Goal: Use online tool/utility: Utilize a website feature to perform a specific function

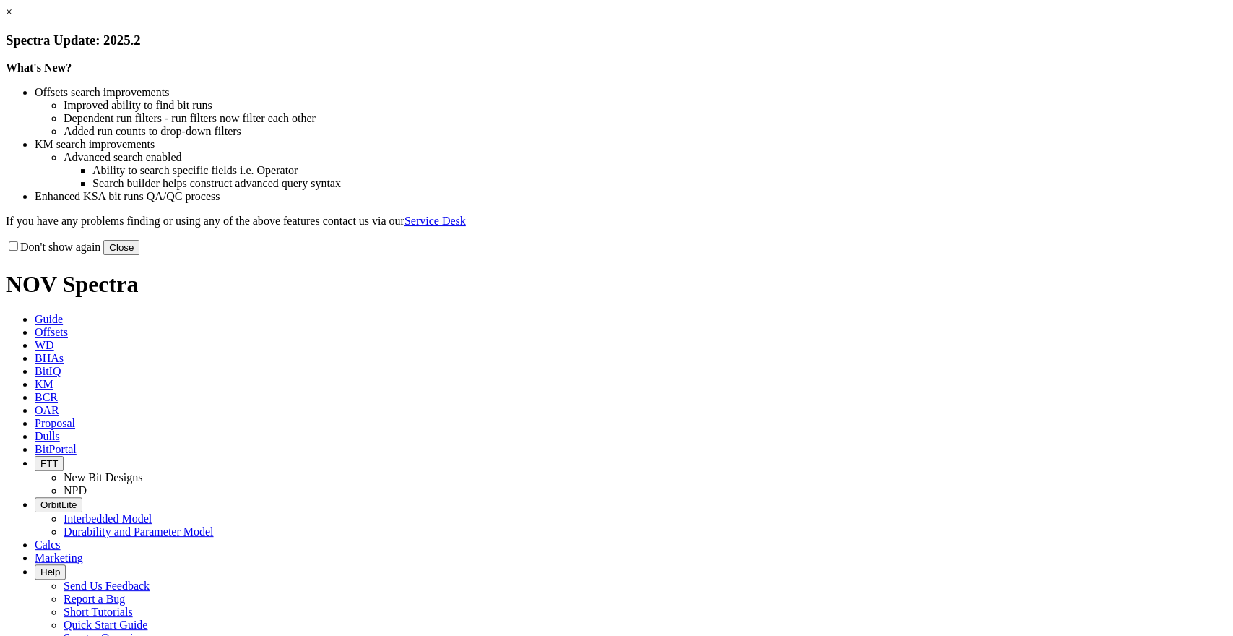
click at [12, 18] on link "×" at bounding box center [9, 12] width 7 height 12
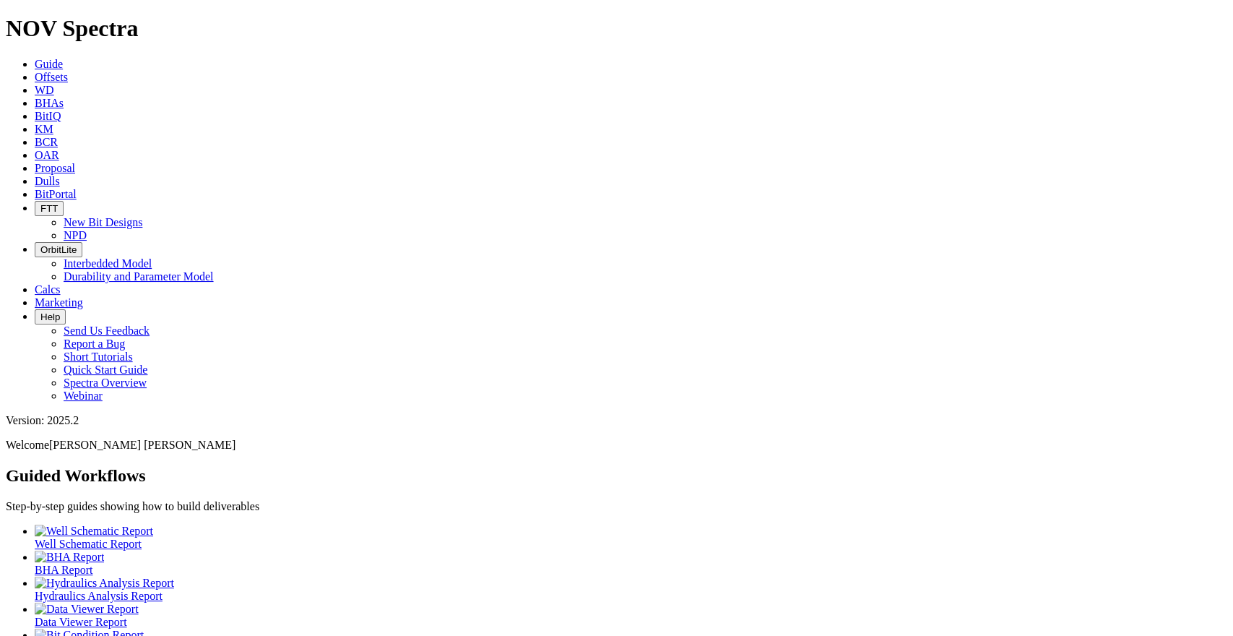
scroll to position [60, 0]
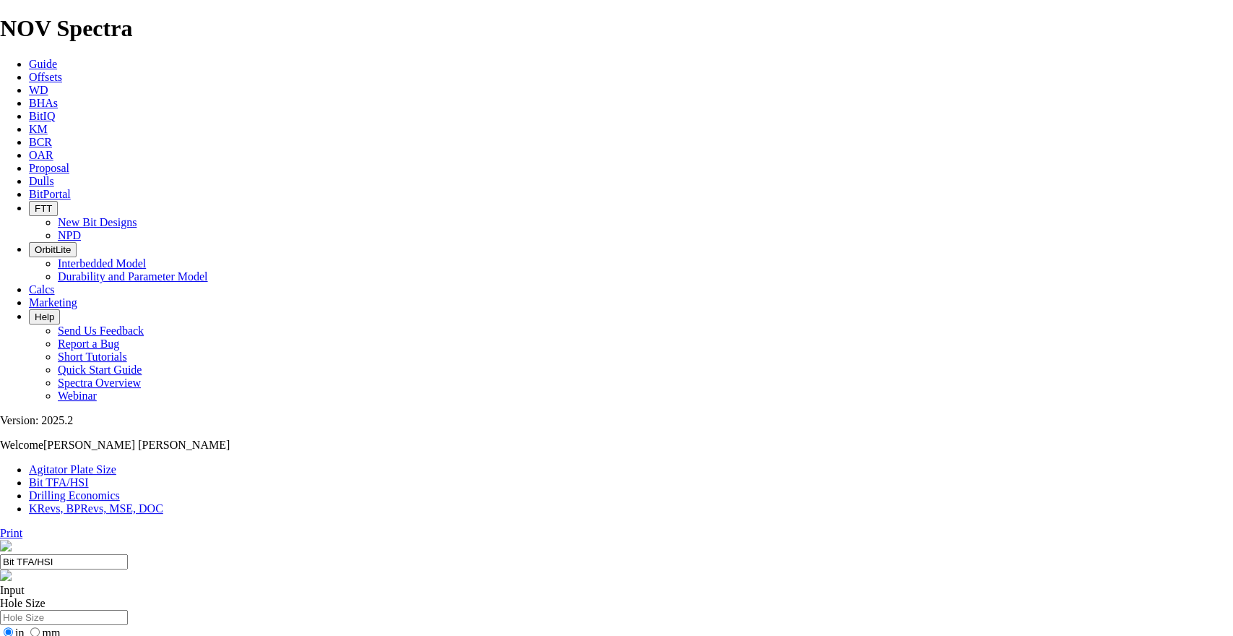
click at [128, 610] on input "Hole Size" at bounding box center [64, 617] width 128 height 15
type input "17.5"
drag, startPoint x: 514, startPoint y: 381, endPoint x: 532, endPoint y: 383, distance: 17.5
type input "10"
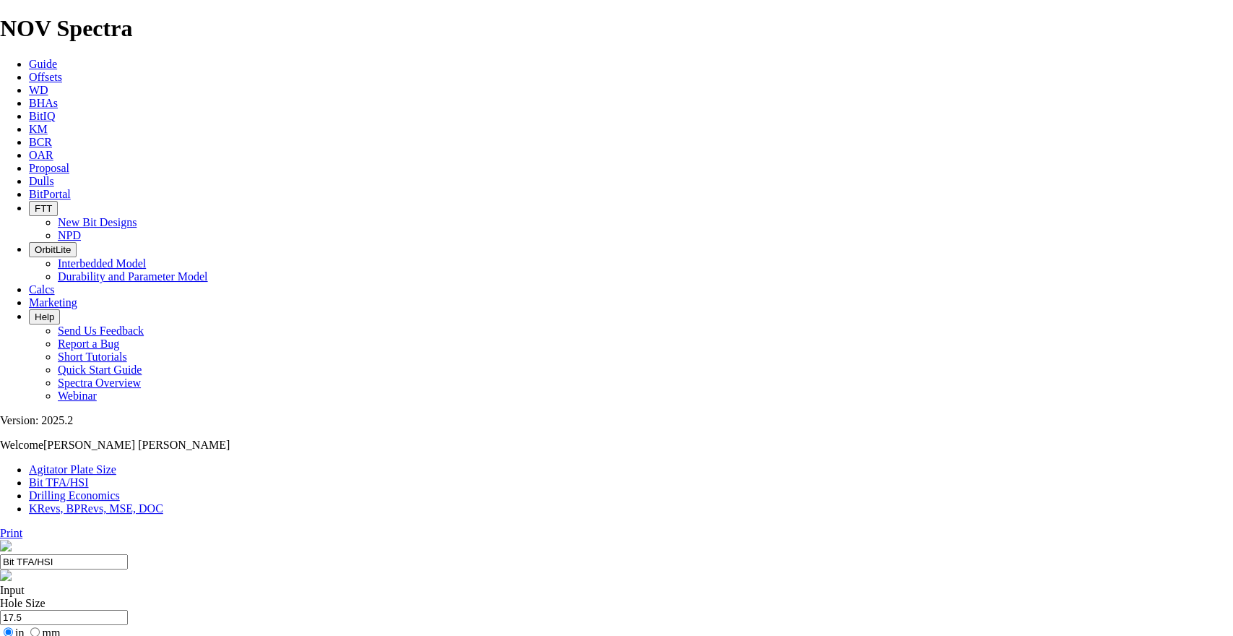
select select "number:11"
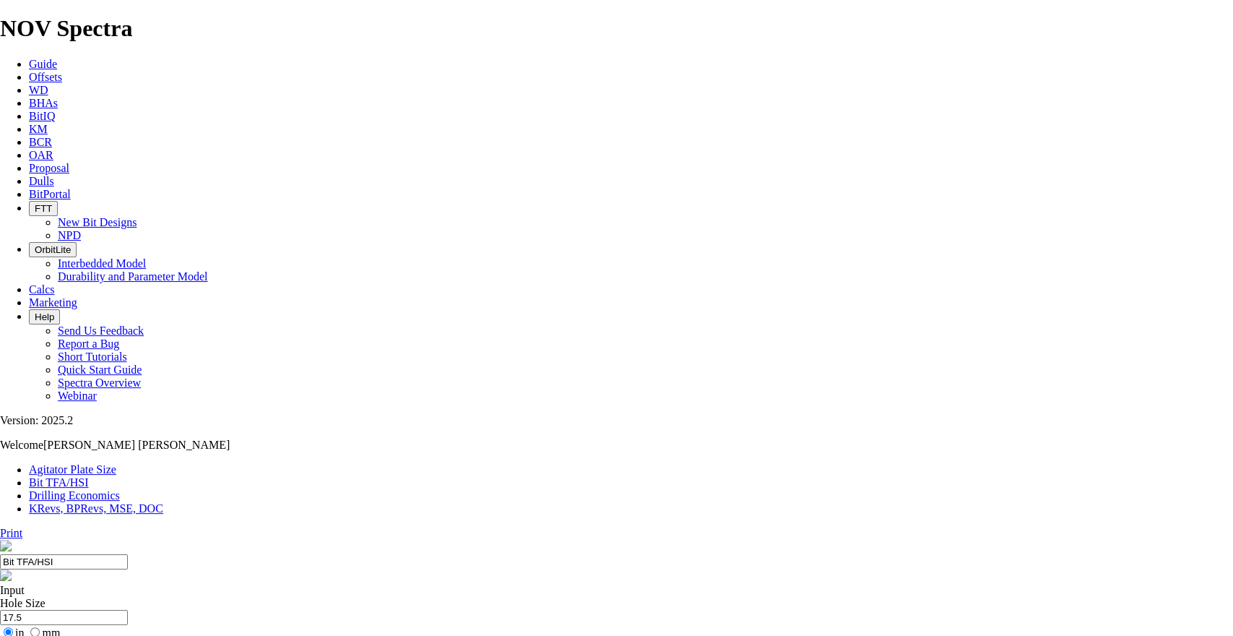
select select "number:11"
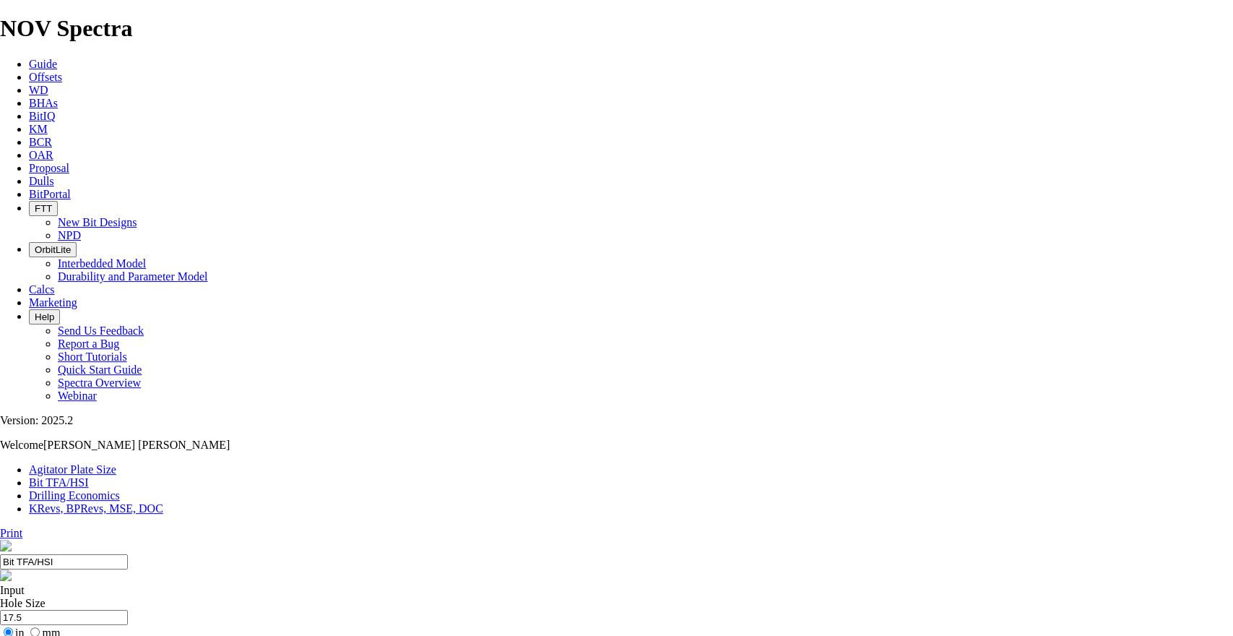
select select "number:11"
select select "number:14"
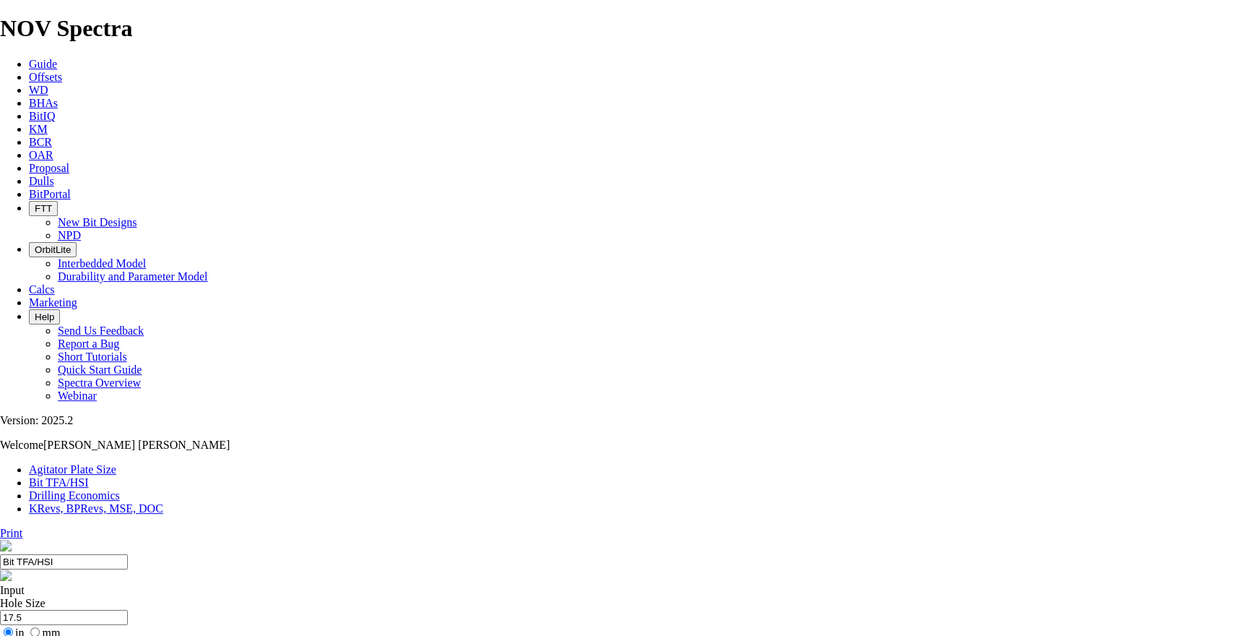
select select "number:14"
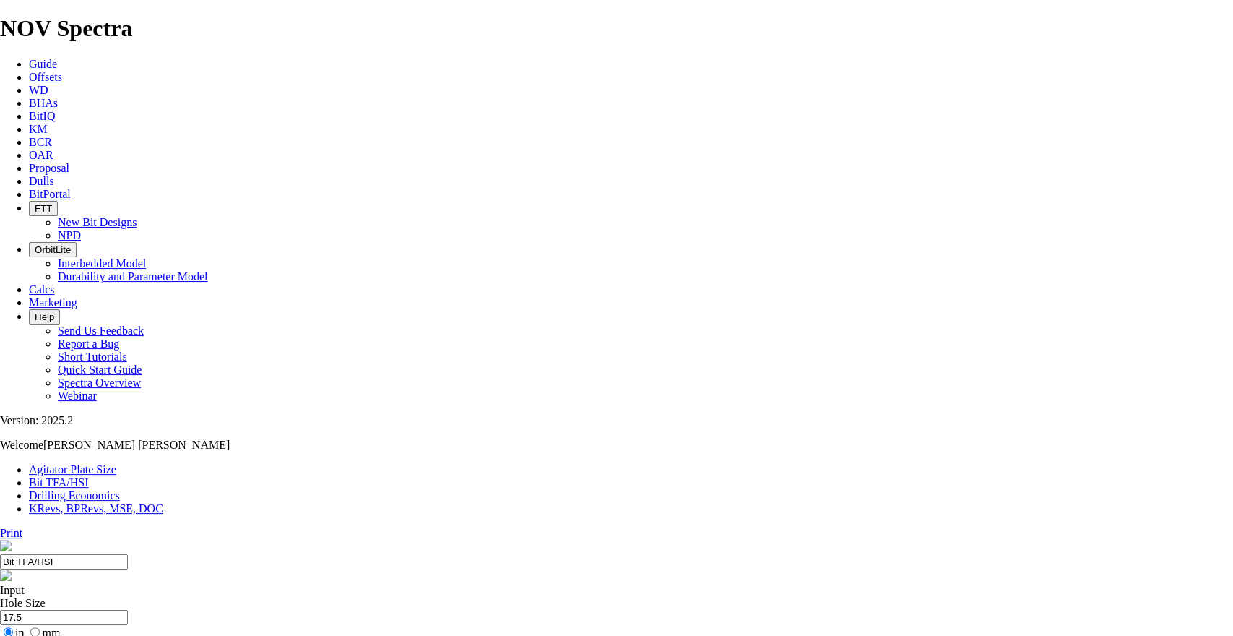
drag, startPoint x: 337, startPoint y: 233, endPoint x: 377, endPoint y: 229, distance: 40.7
click at [128, 610] on input "17.5" at bounding box center [64, 617] width 128 height 15
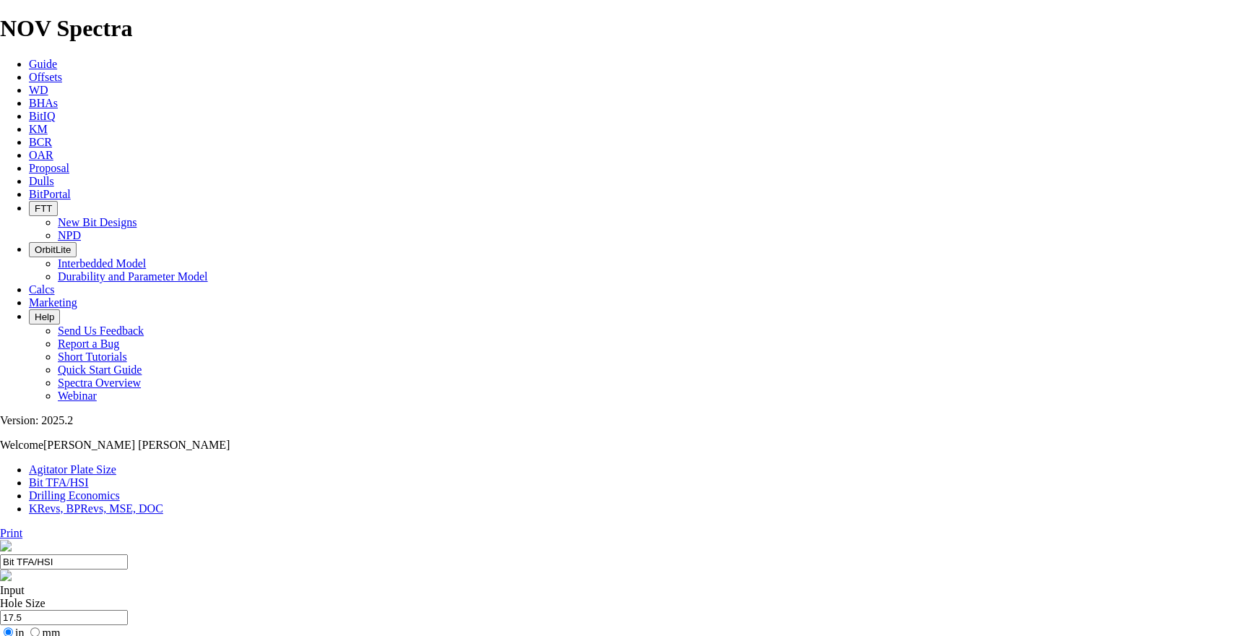
click at [128, 610] on input "17.5" at bounding box center [64, 617] width 128 height 15
type input "12.25"
type input "7"
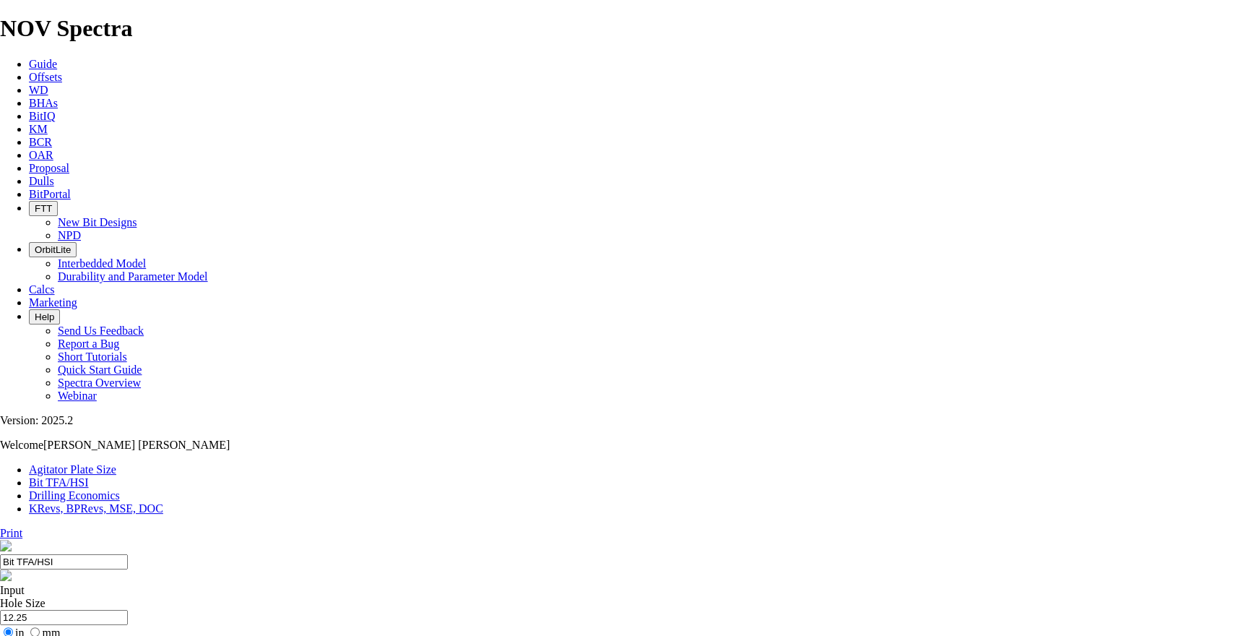
select select "number:0"
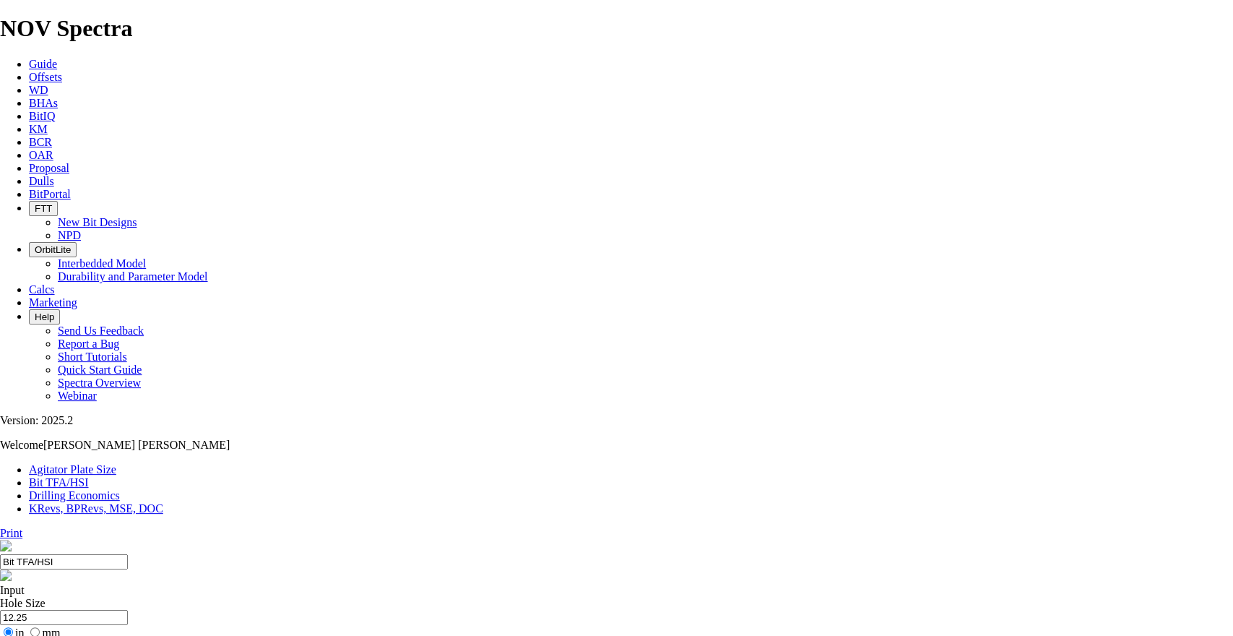
select select "number:0"
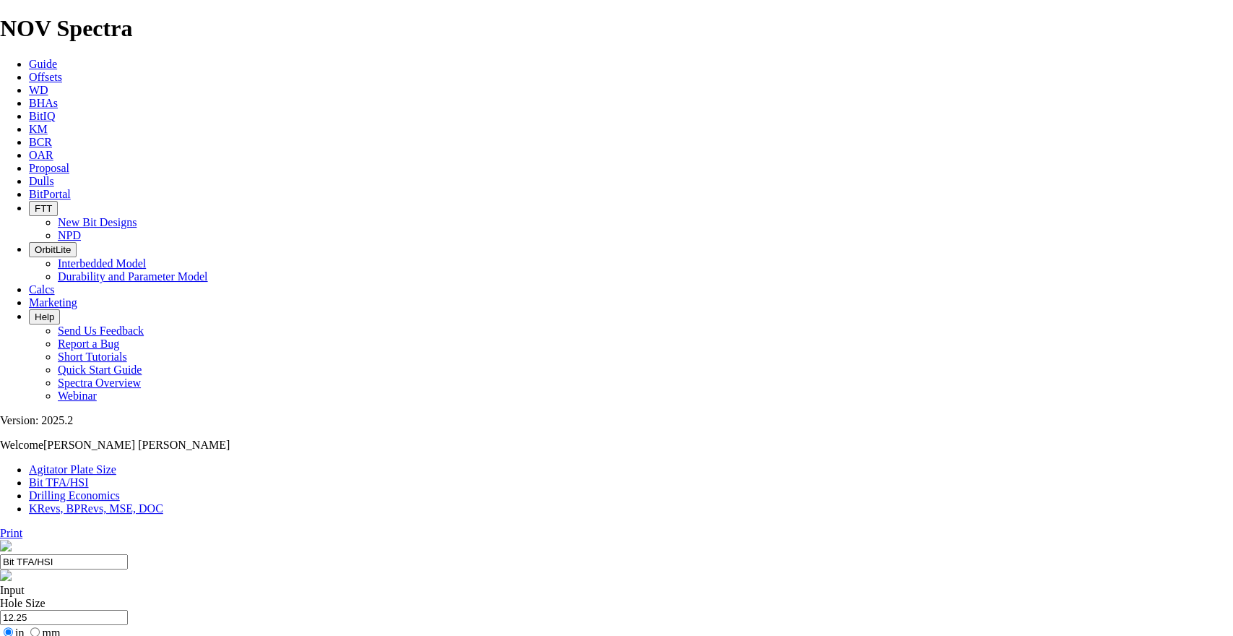
type input "8"
select select "number:13"
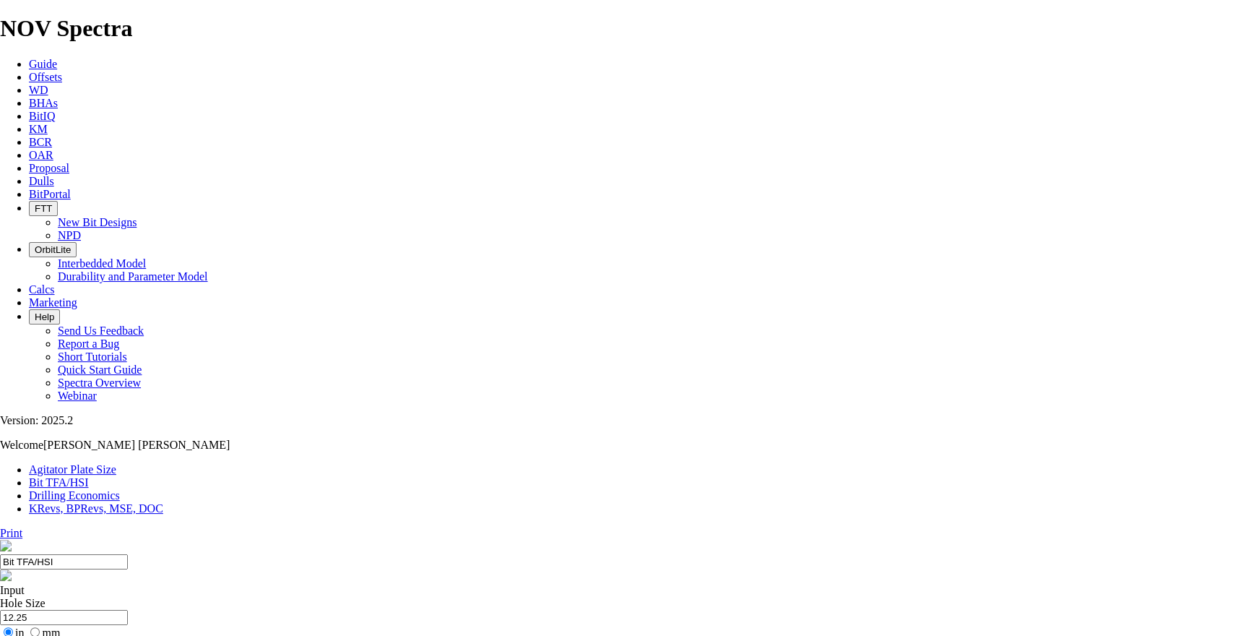
select select "number:13"
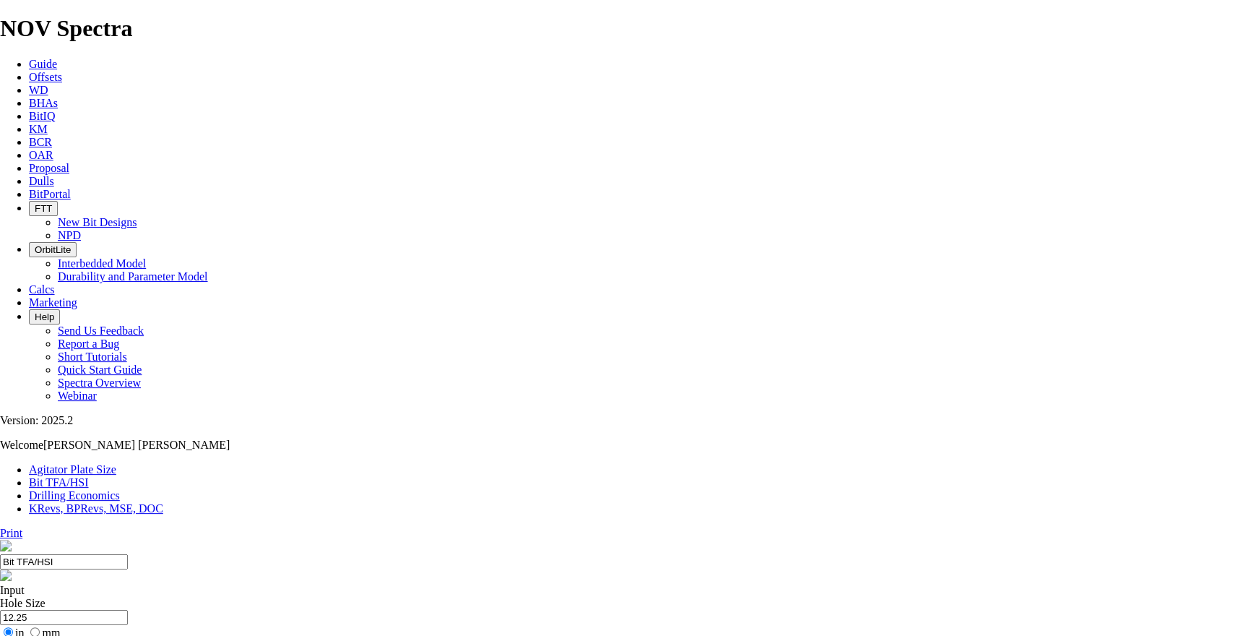
select select "number:13"
select select "number:10"
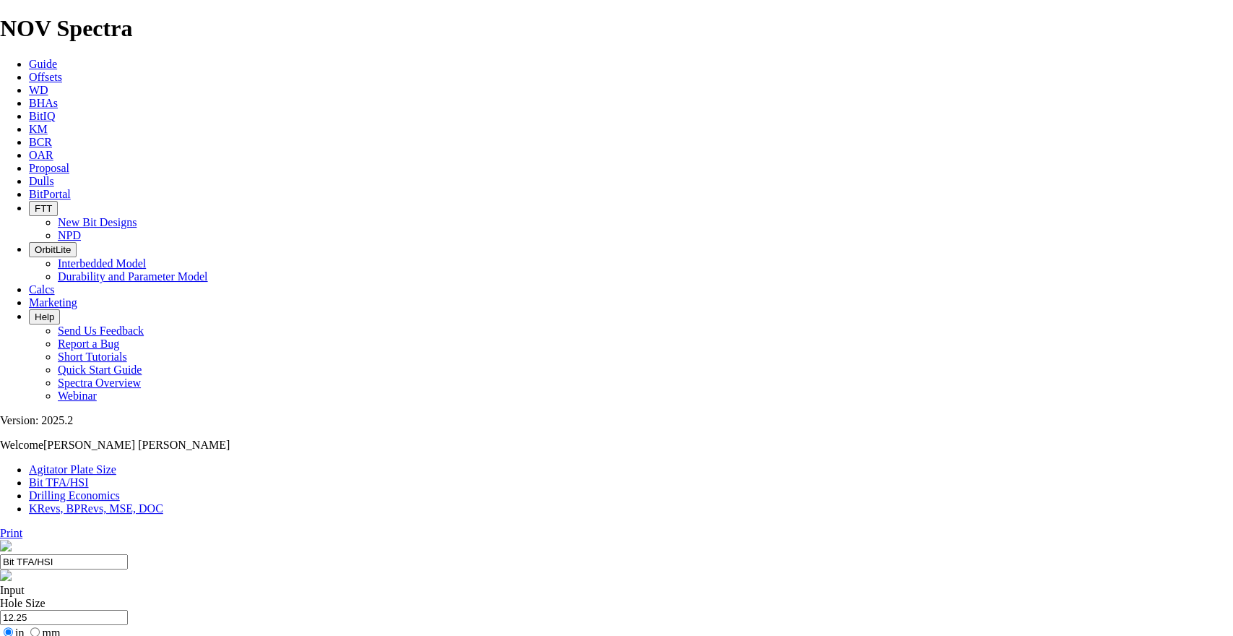
select select "number:10"
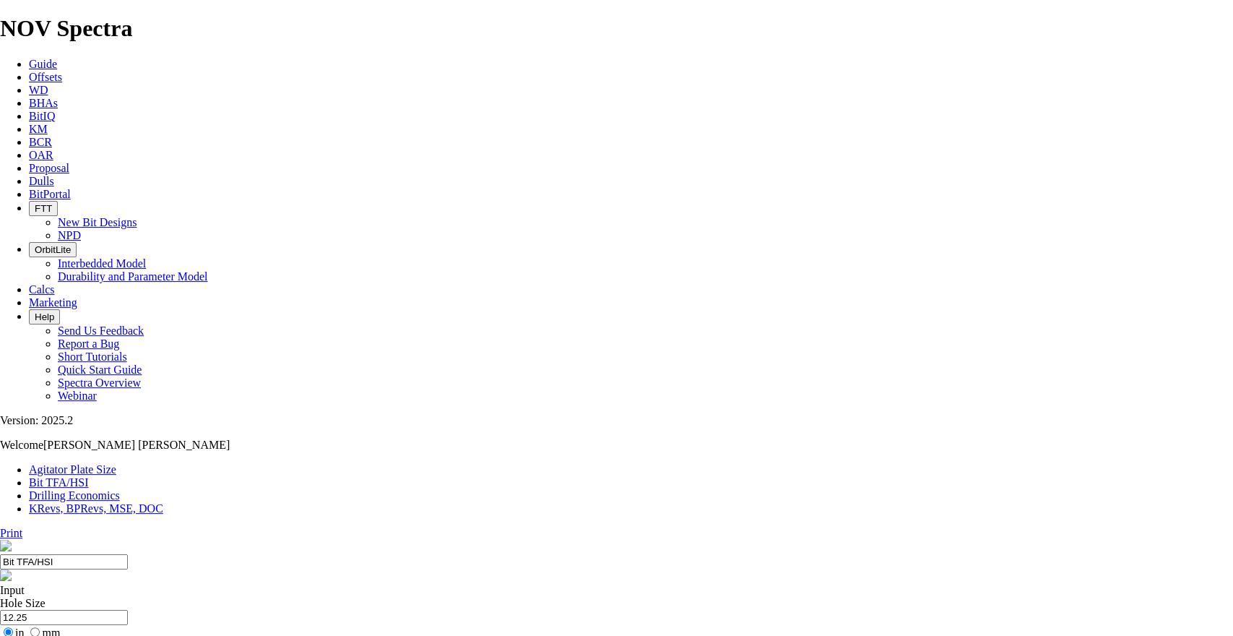
select select "number:10"
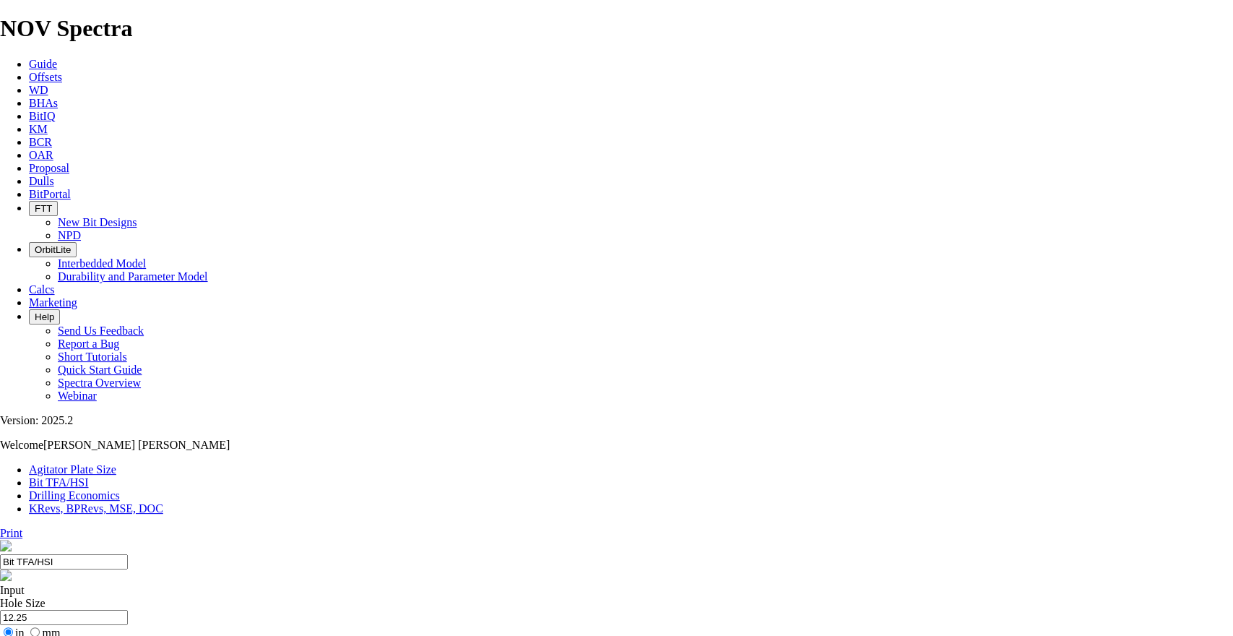
select select "number:10"
select select "number:14"
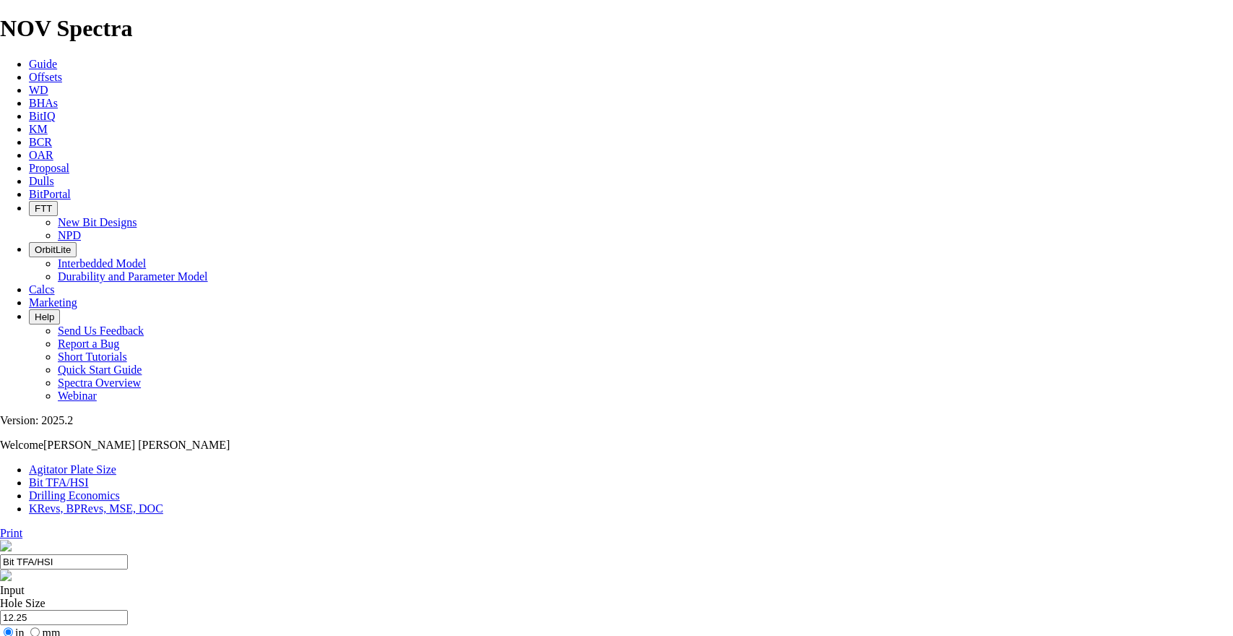
select select "number:14"
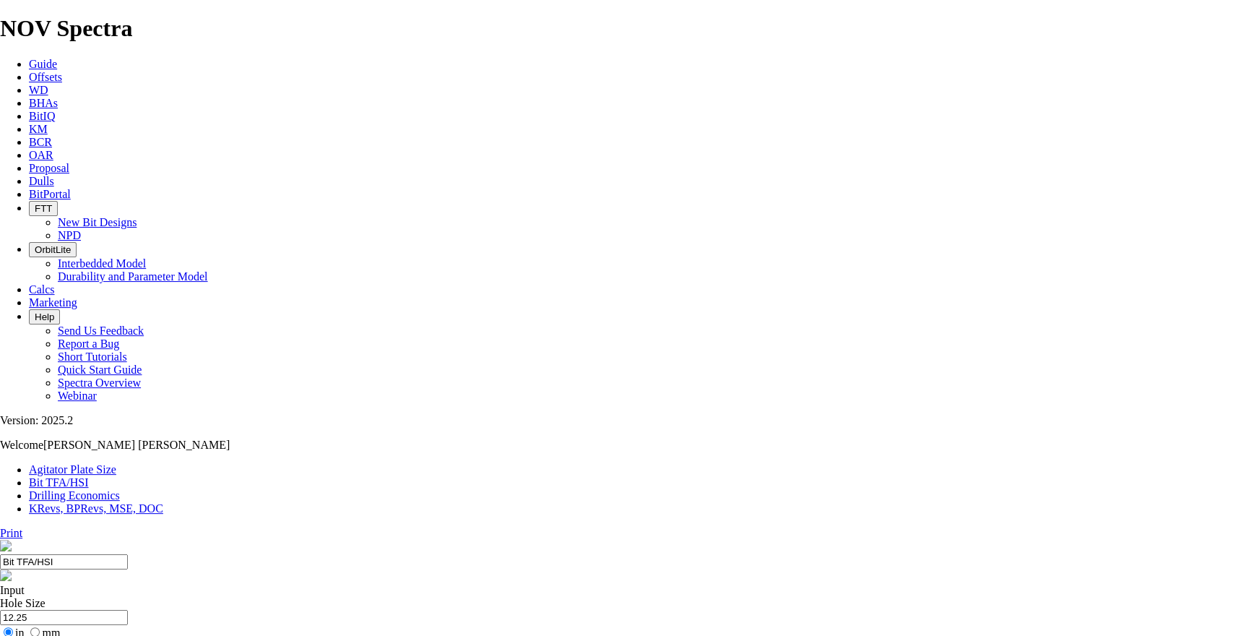
select select "number:14"
select select "number:13"
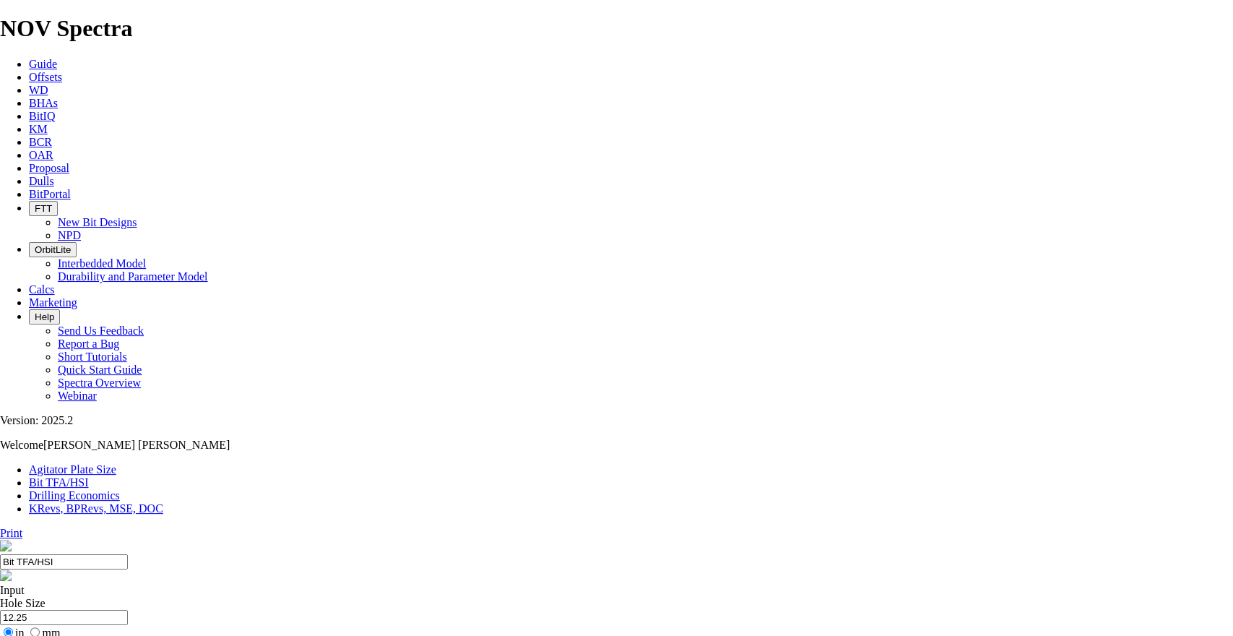
select select "number:13"
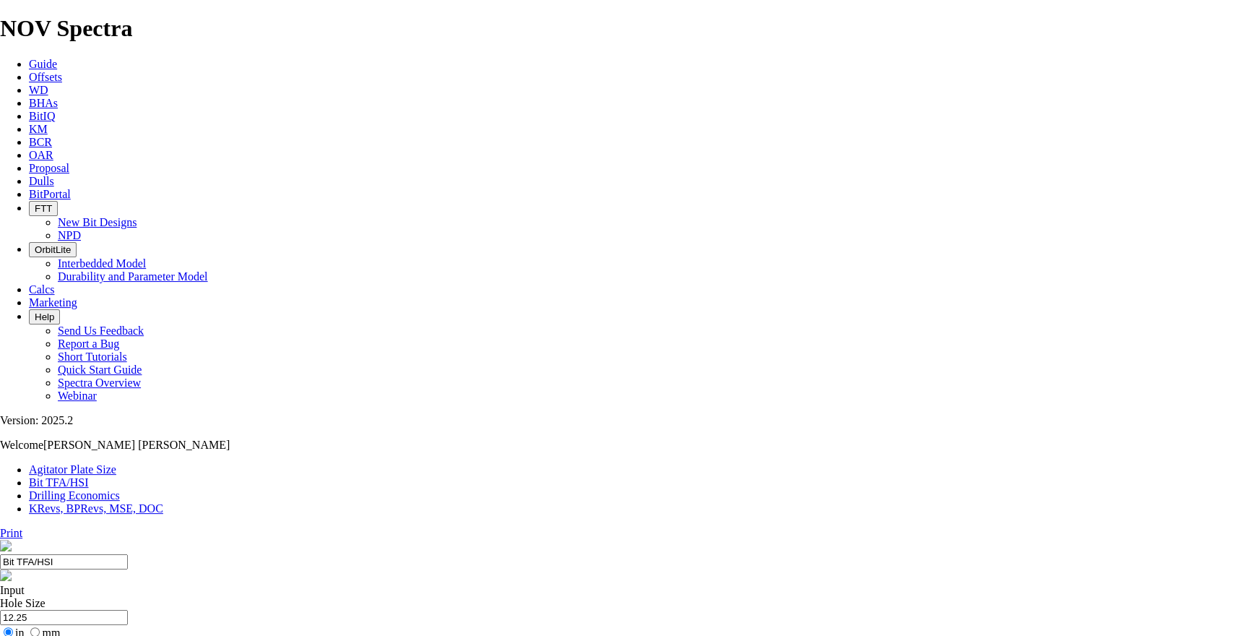
select select "number:13"
select select "number:14"
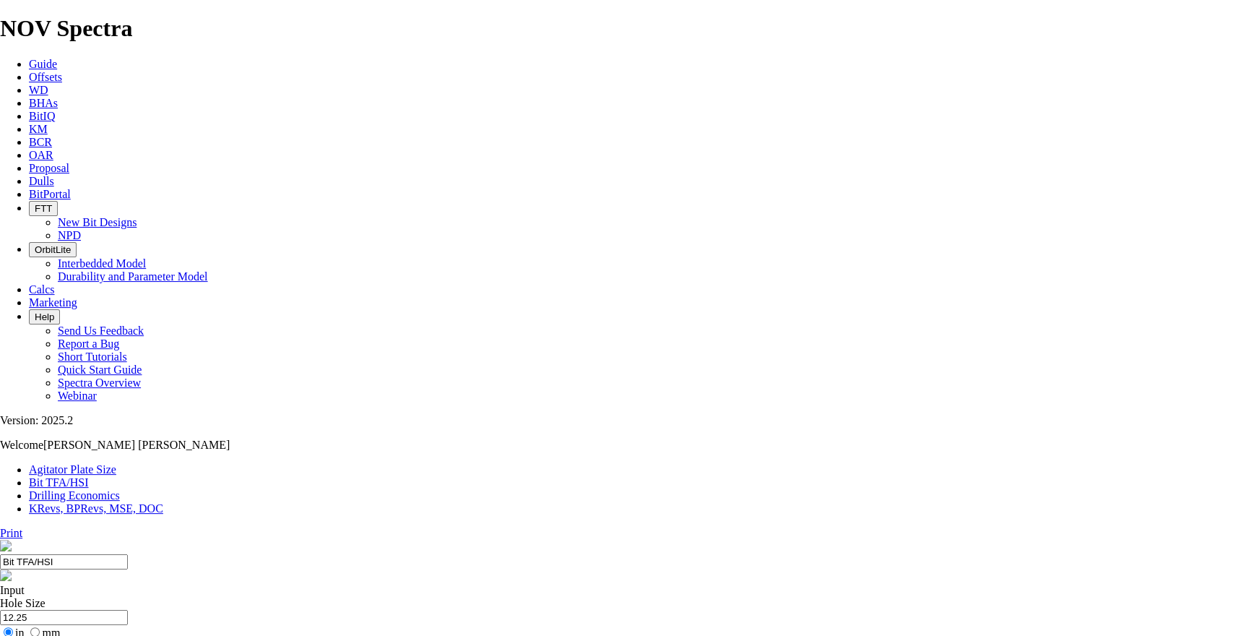
drag, startPoint x: 553, startPoint y: 409, endPoint x: 546, endPoint y: 402, distance: 9.7
select select "number:14"
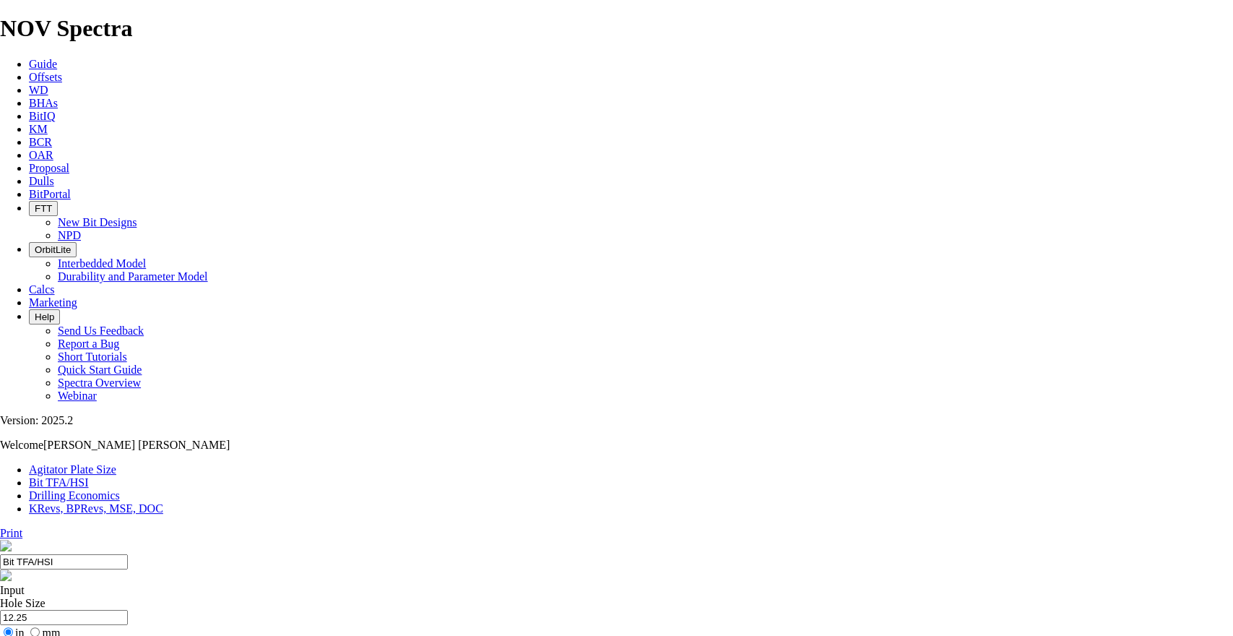
select select "number:14"
click at [128, 610] on input "12.25" at bounding box center [64, 617] width 128 height 15
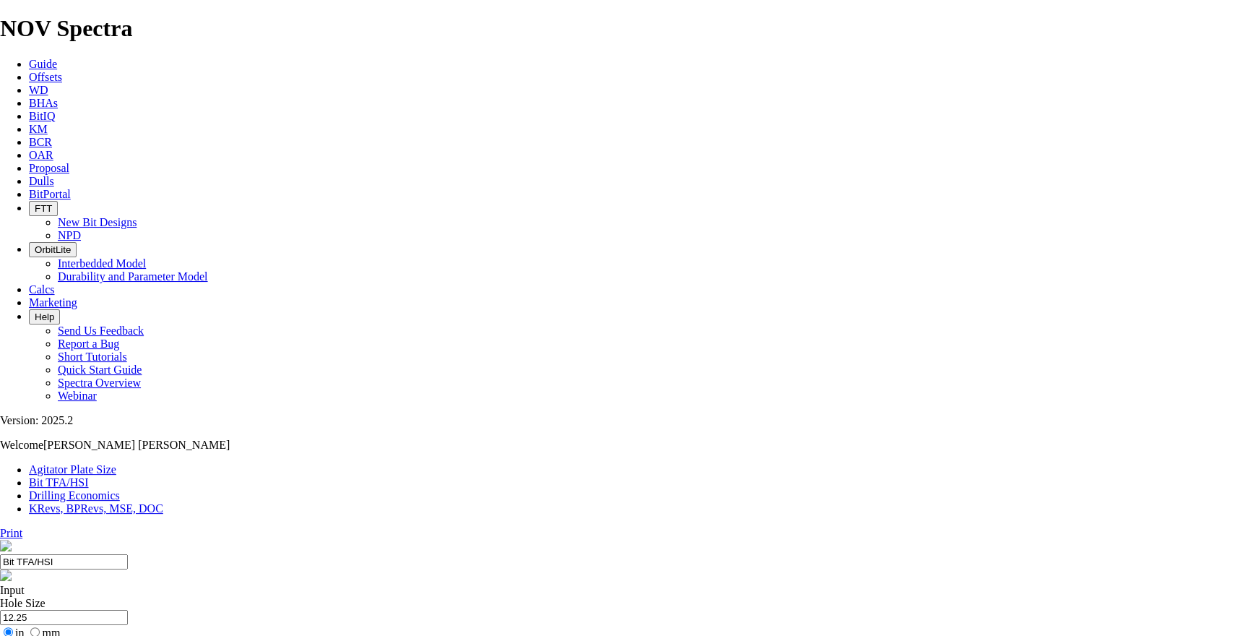
click at [128, 610] on input "12.25" at bounding box center [64, 617] width 128 height 15
type input "8.5"
type input "6"
select select "number:0"
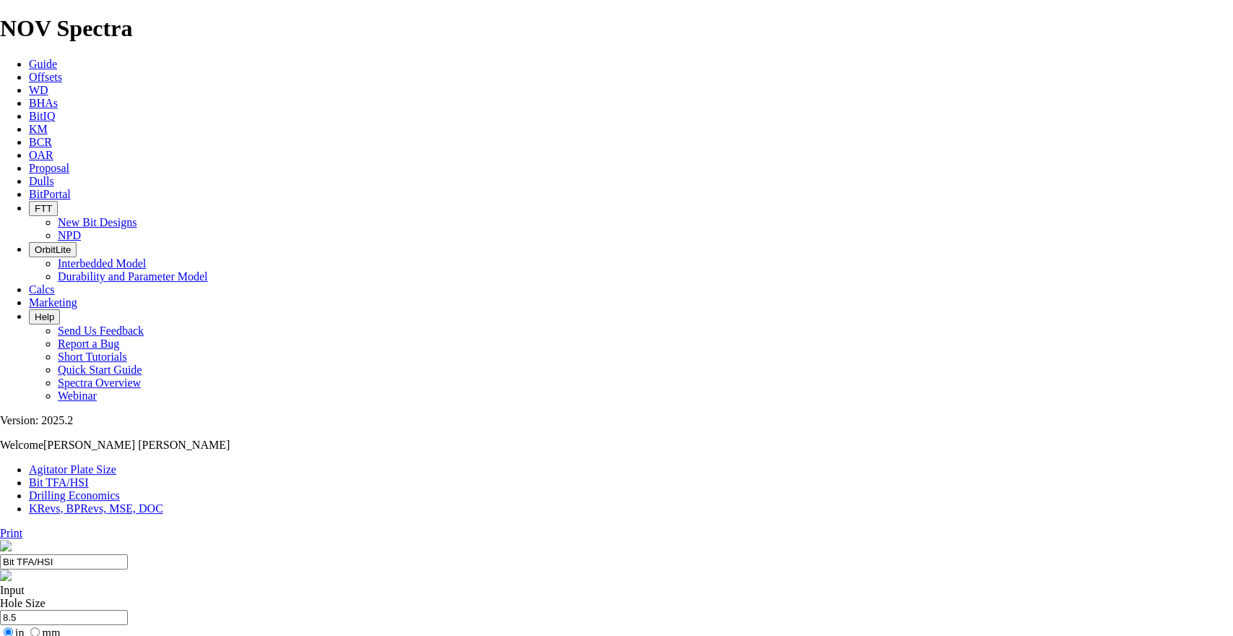
select select "number:0"
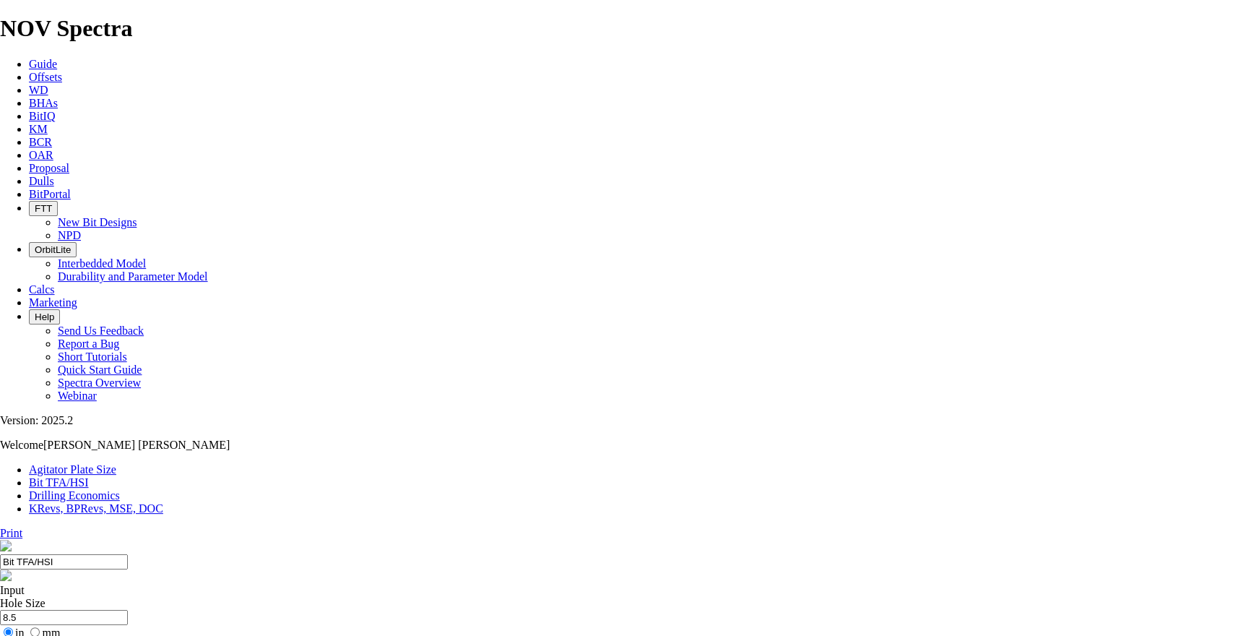
type input "5"
select select "number:11"
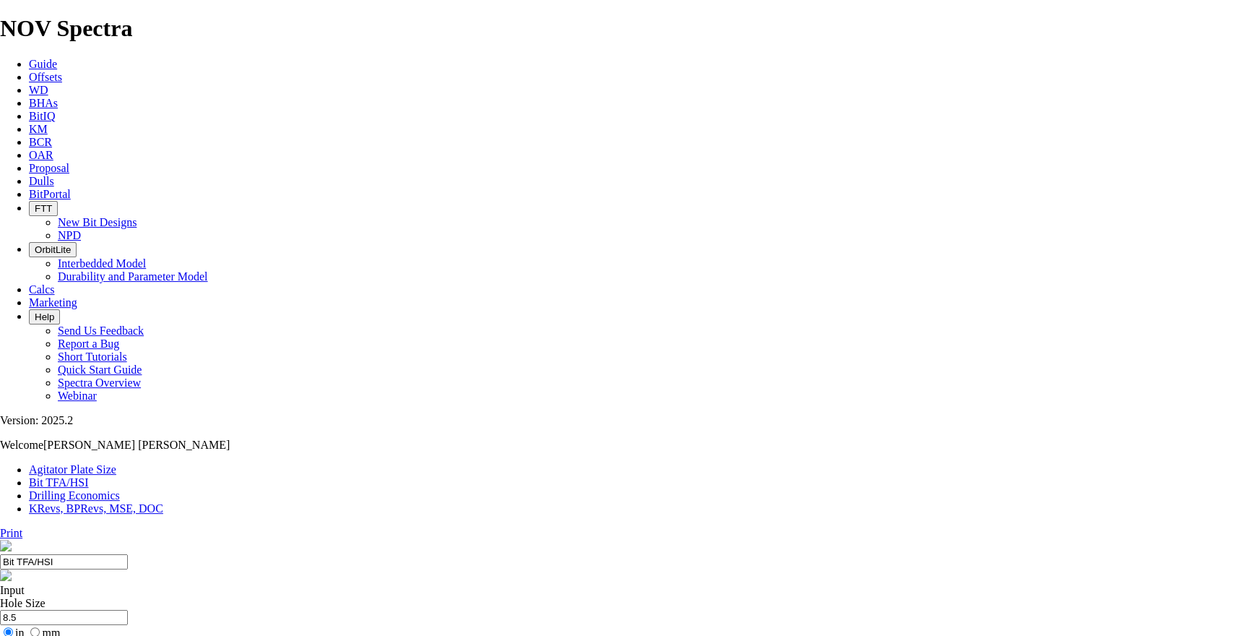
select select "number:11"
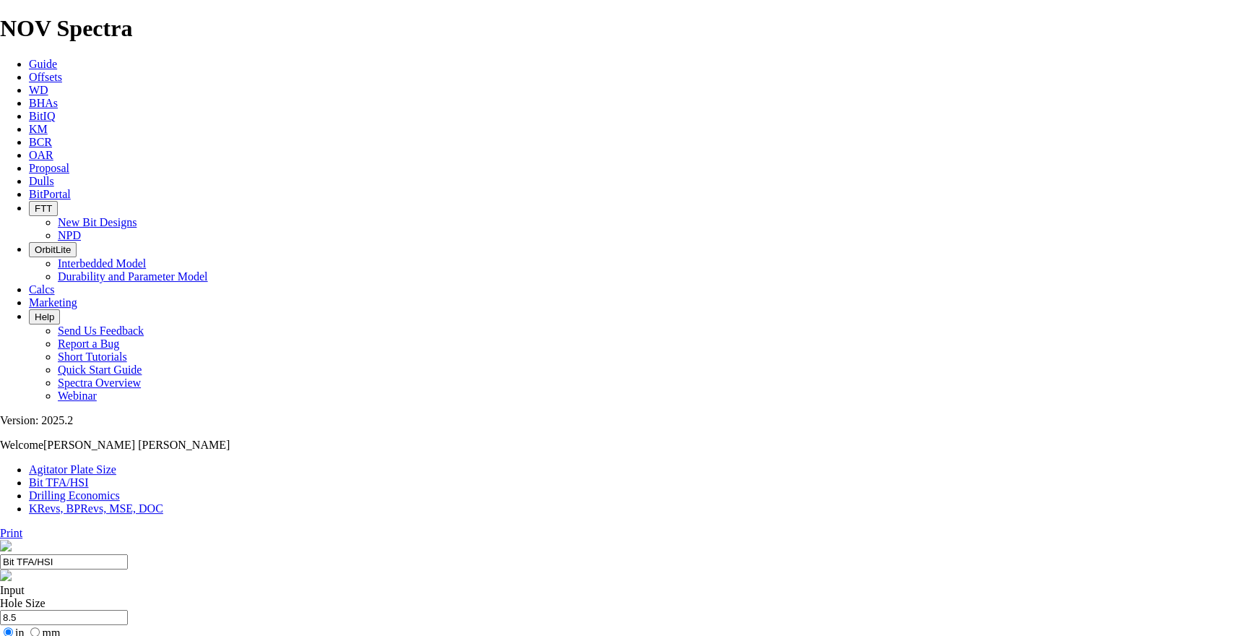
select select "number:15"
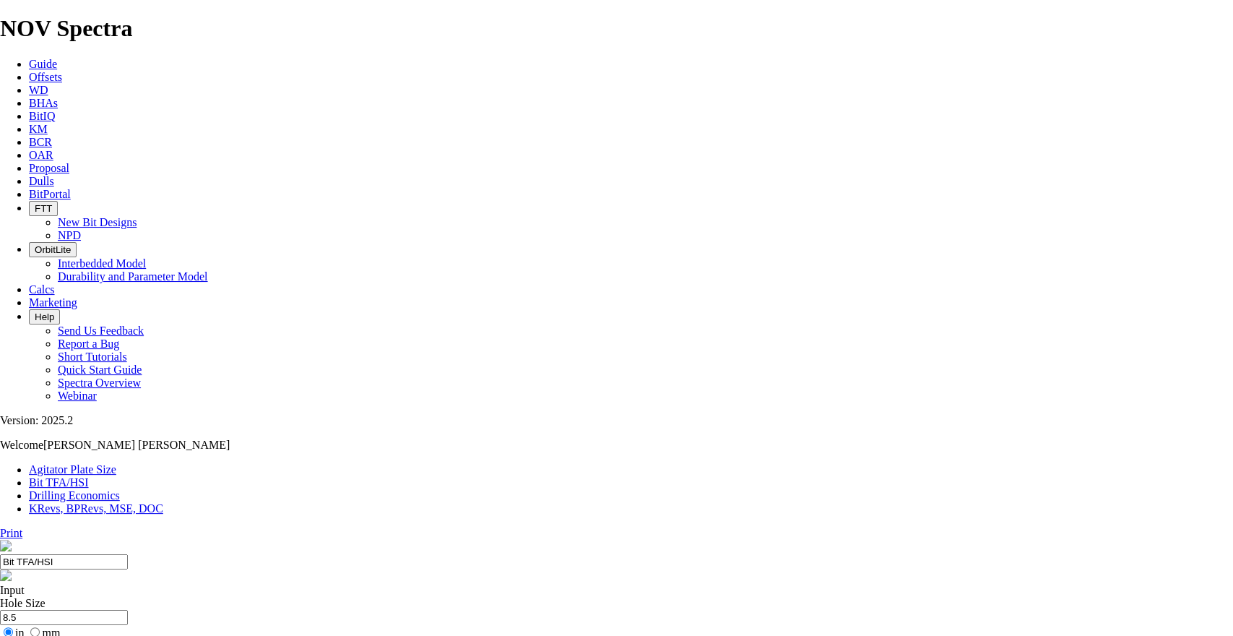
select select "number:14"
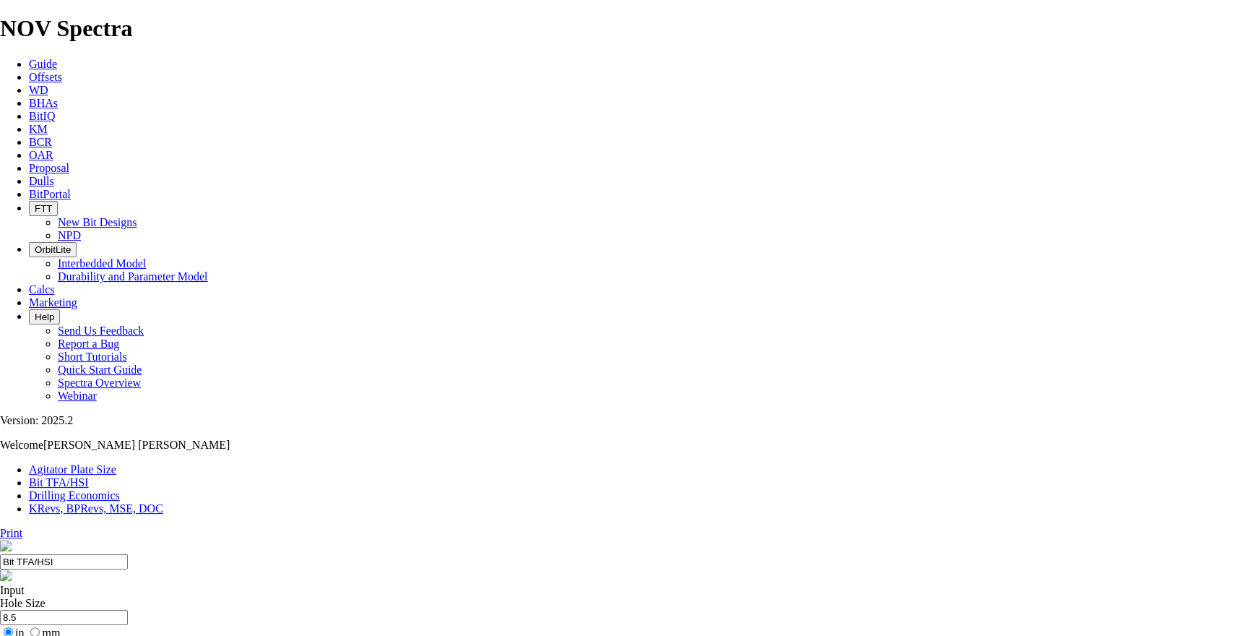
select select "number:14"
select select "number:18"
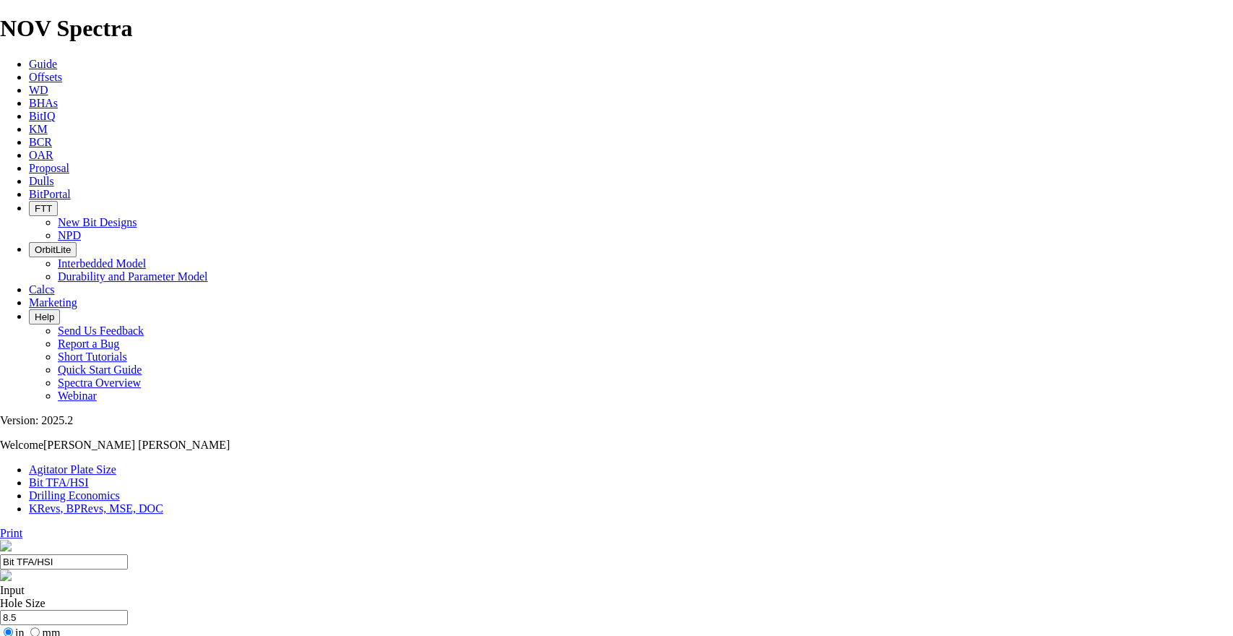
select select "number:18"
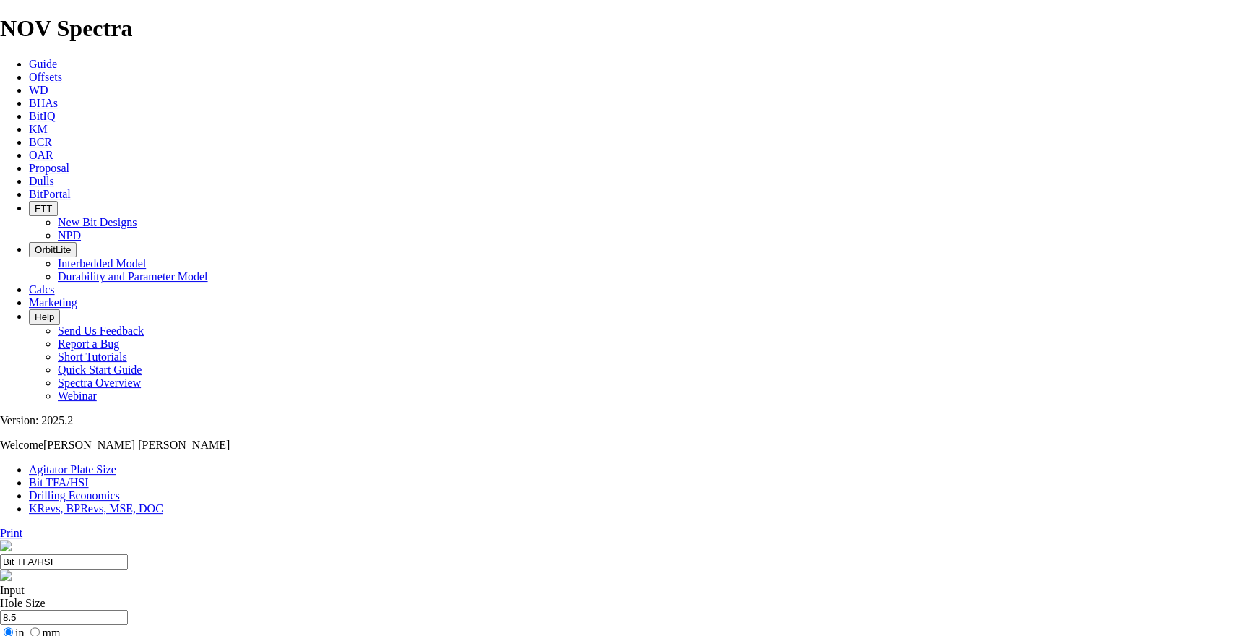
type input "7"
select select "number:0"
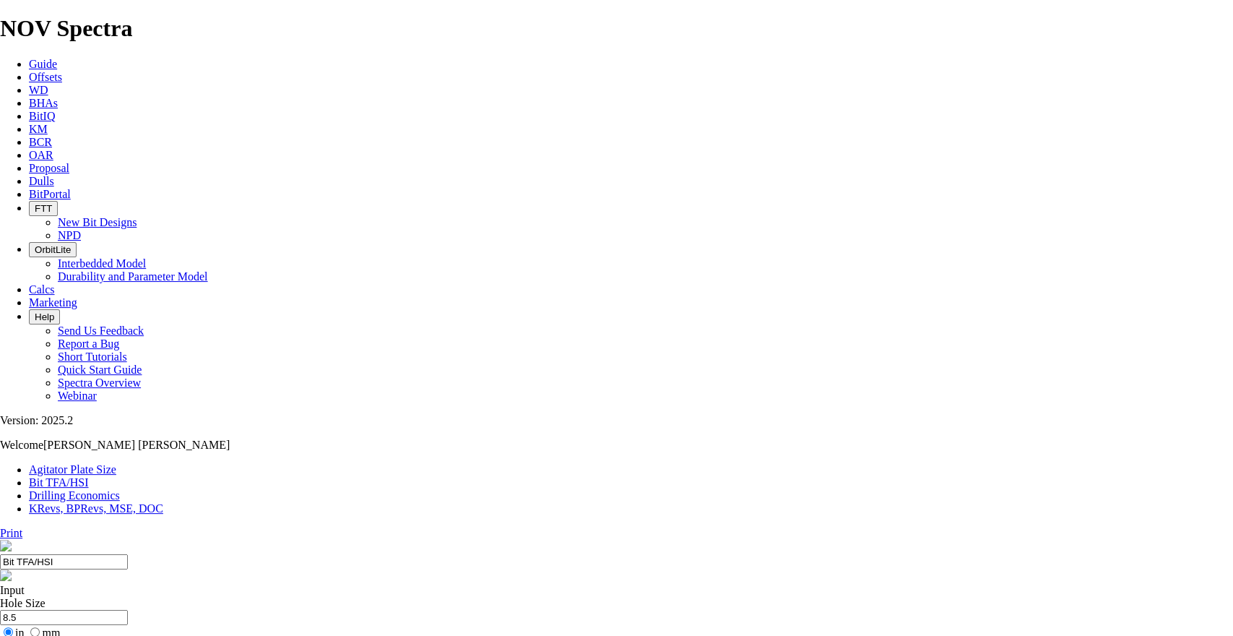
select select "number:0"
type input "7"
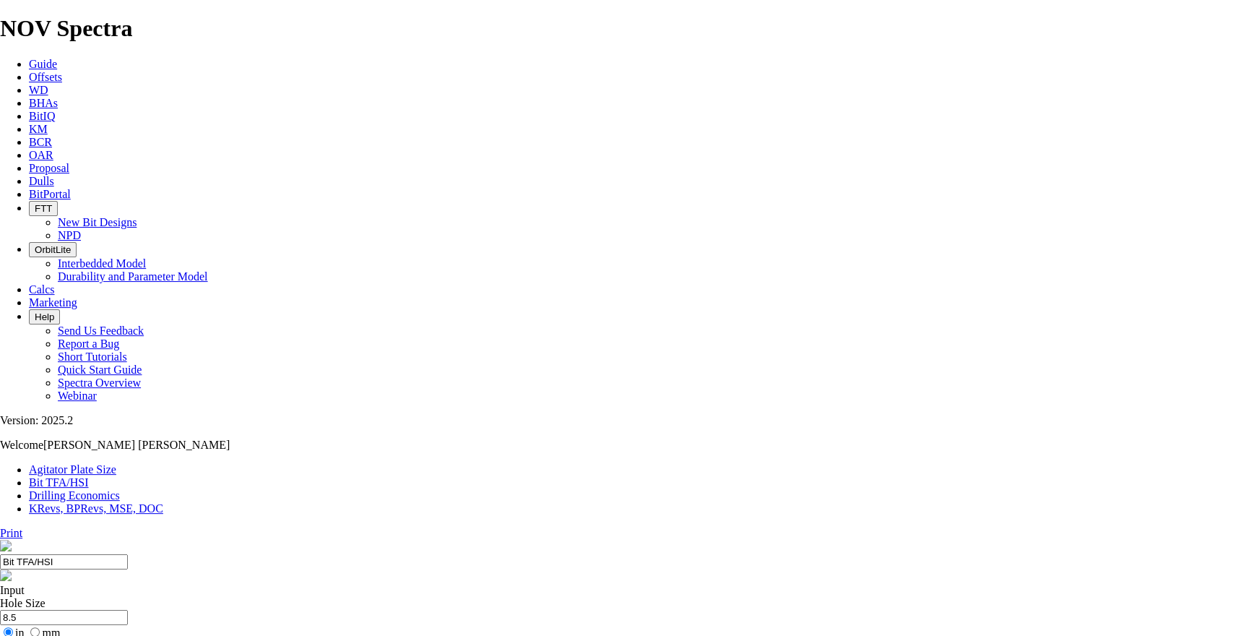
select select "number:12"
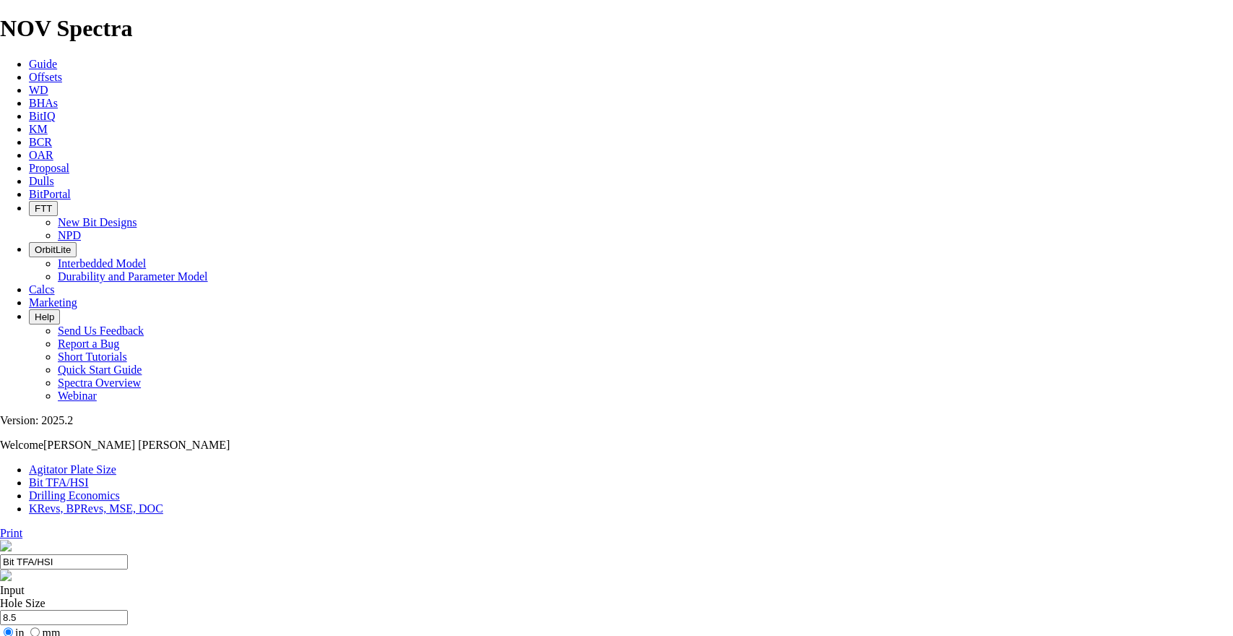
select select "number:12"
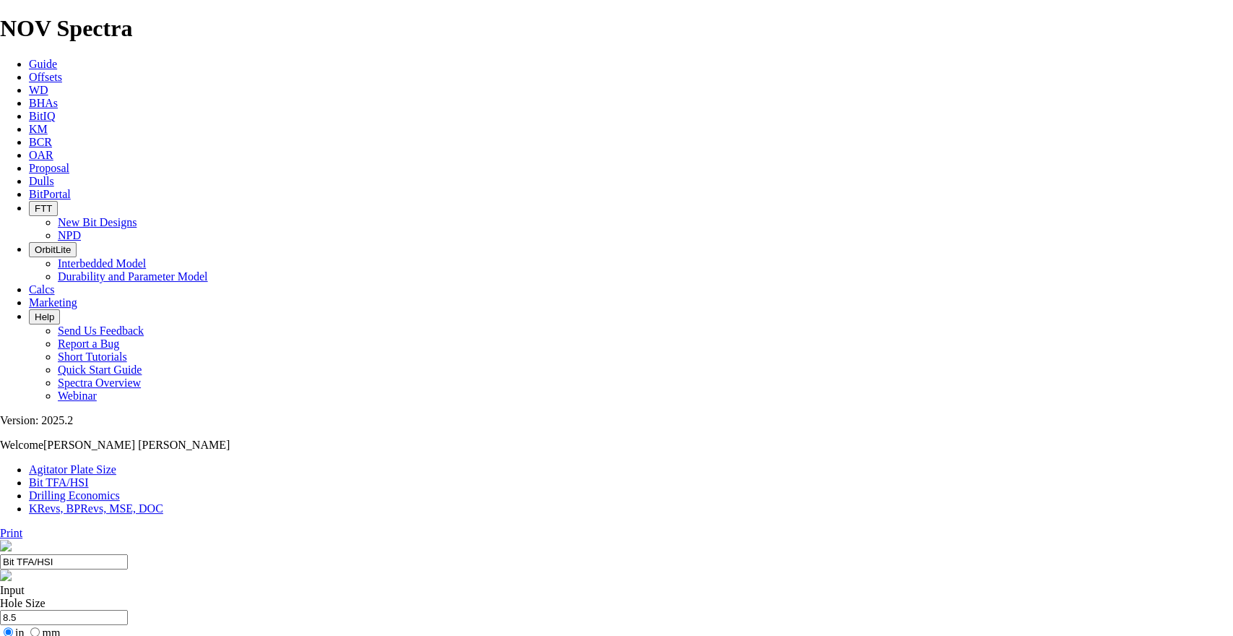
select select "number:9"
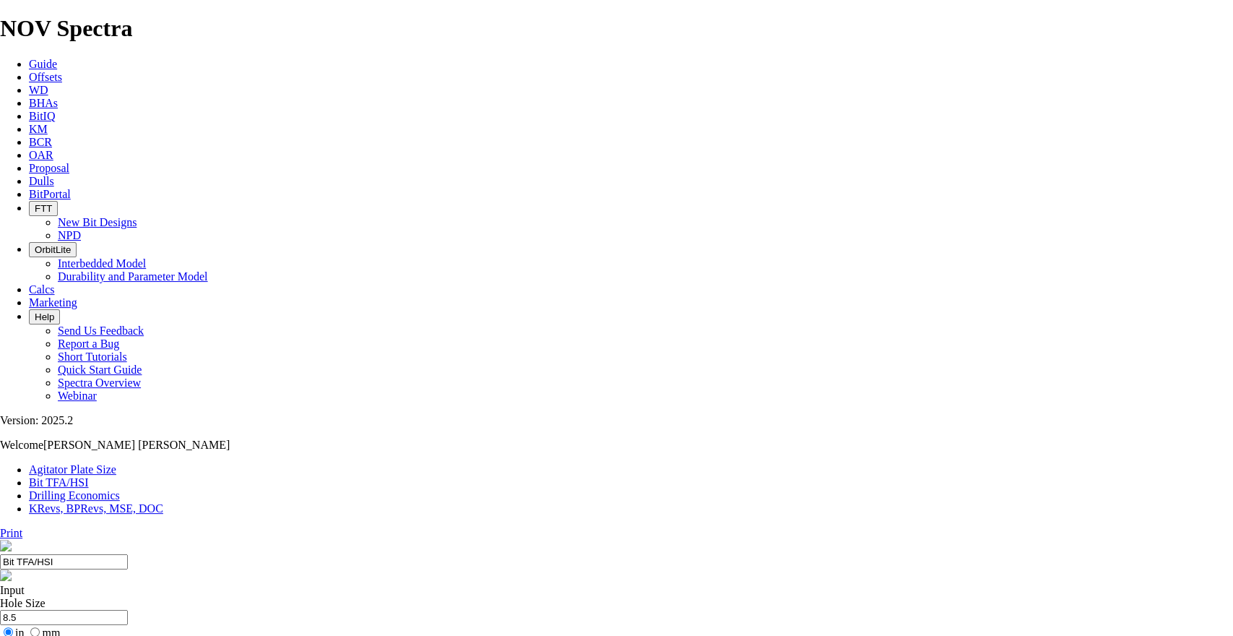
select select "number:9"
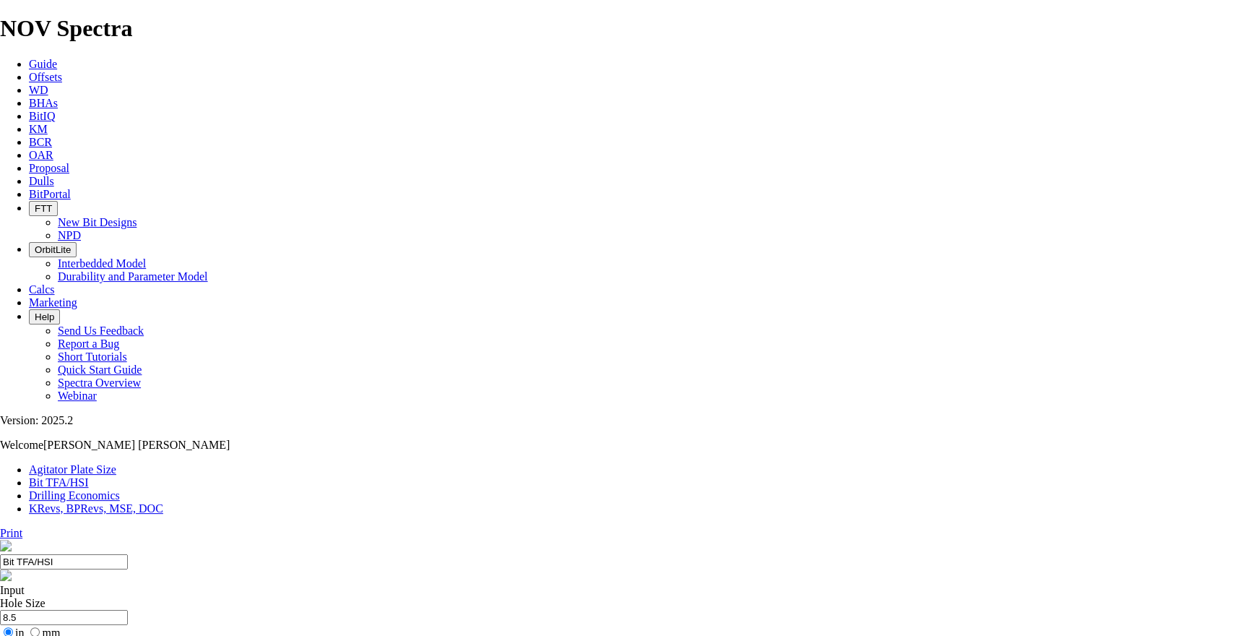
select select "number:16"
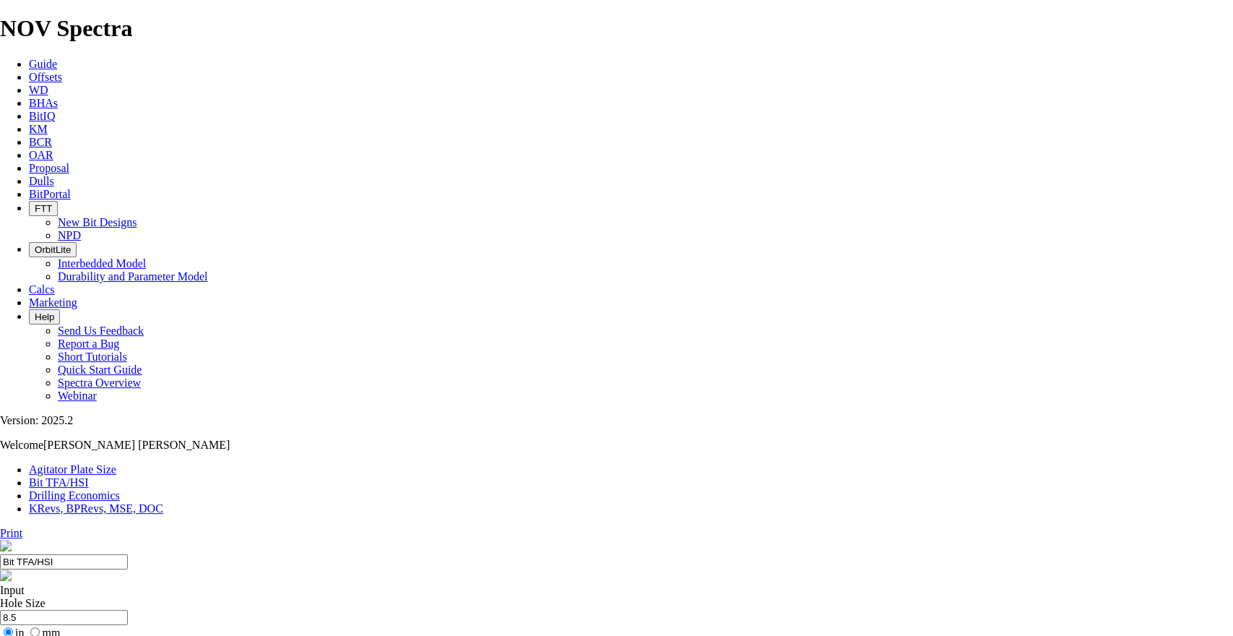
select select "number:16"
select select "number:15"
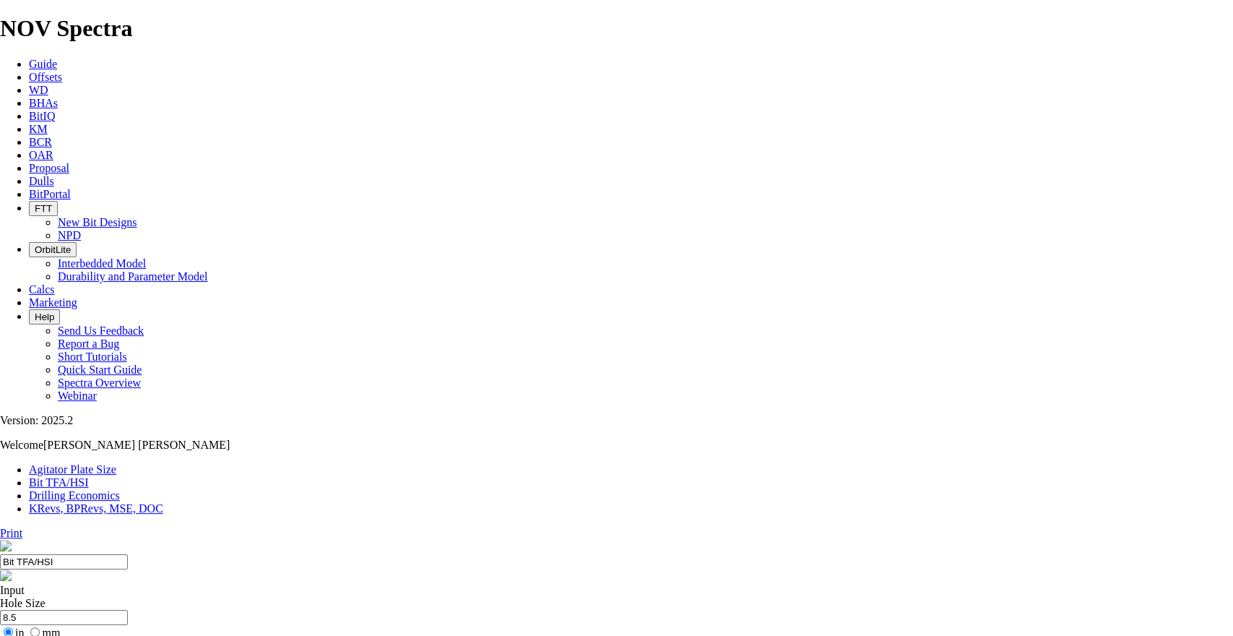
select select "number:13"
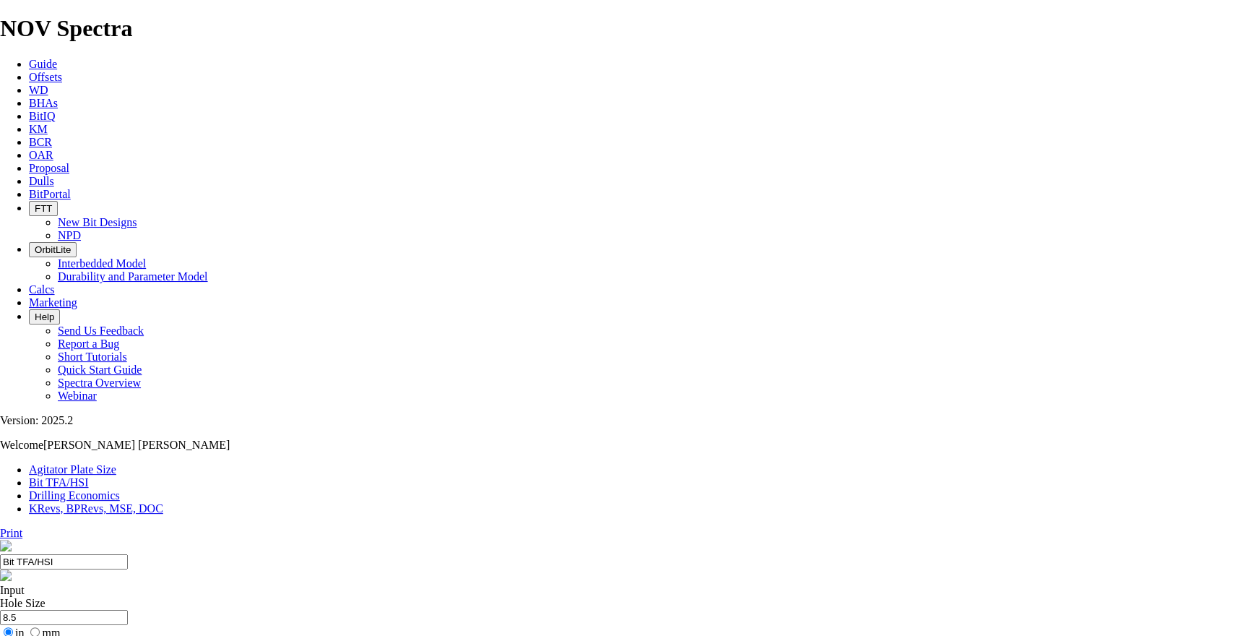
select select "number:13"
select select "number:15"
